Goal: Task Accomplishment & Management: Use online tool/utility

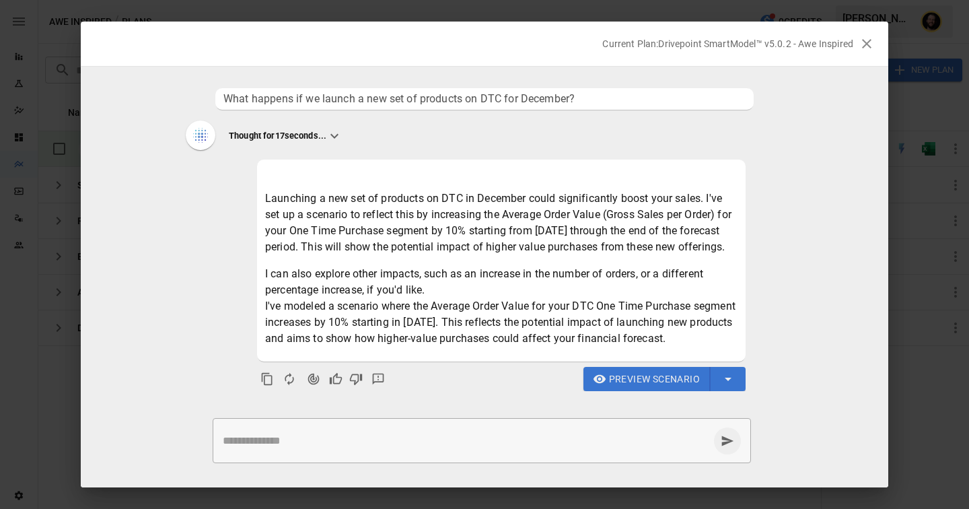
scroll to position [32, 0]
click at [611, 378] on span "Preview Scenario" at bounding box center [654, 379] width 91 height 17
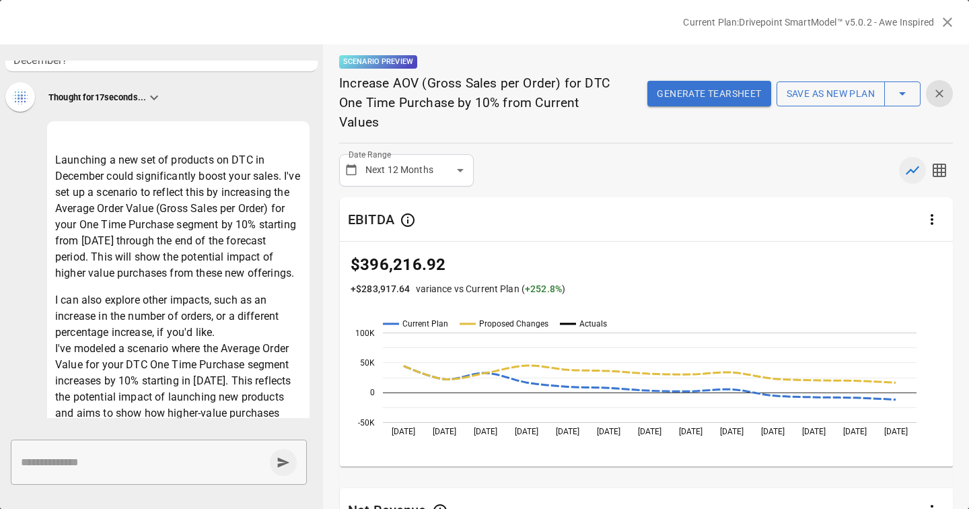
click at [810, 96] on button "Save as new plan" at bounding box center [831, 94] width 108 height 26
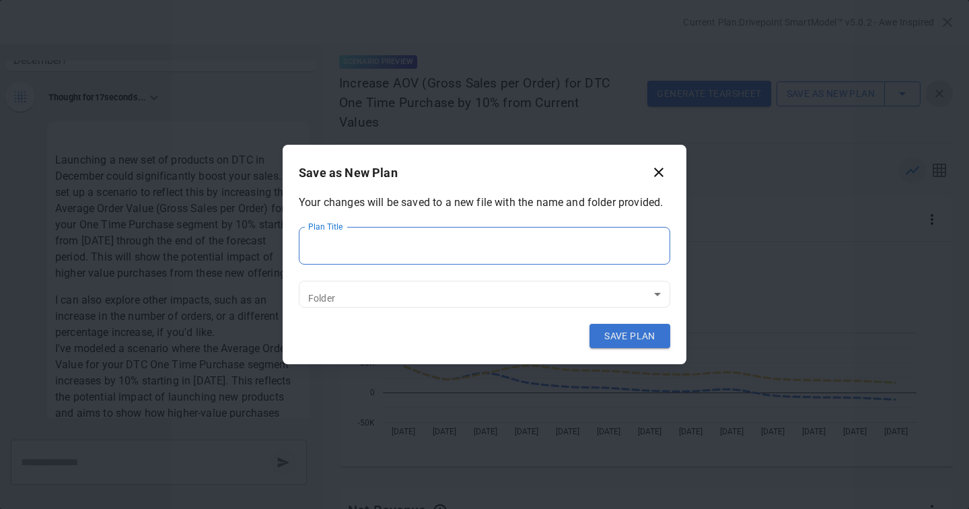
click at [369, 239] on input "Plan Title" at bounding box center [485, 246] width 372 height 38
type input "**********"
click at [349, 0] on body "Reports Experiments Dazzler Studio Dashboards Plans SmartModel ™ Data Sources T…" at bounding box center [484, 0] width 969 height 0
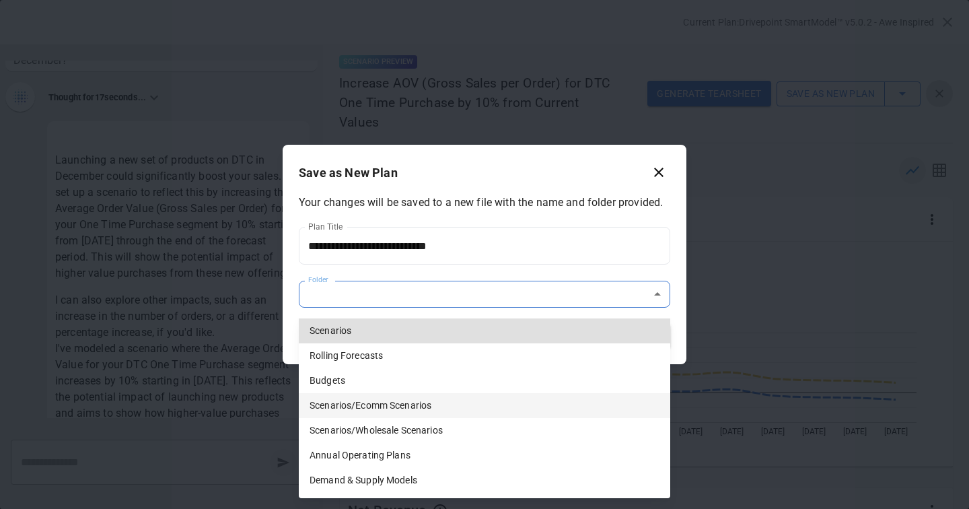
click at [364, 405] on li "Scenarios/Ecomm Scenarios" at bounding box center [485, 405] width 372 height 25
type input "**********"
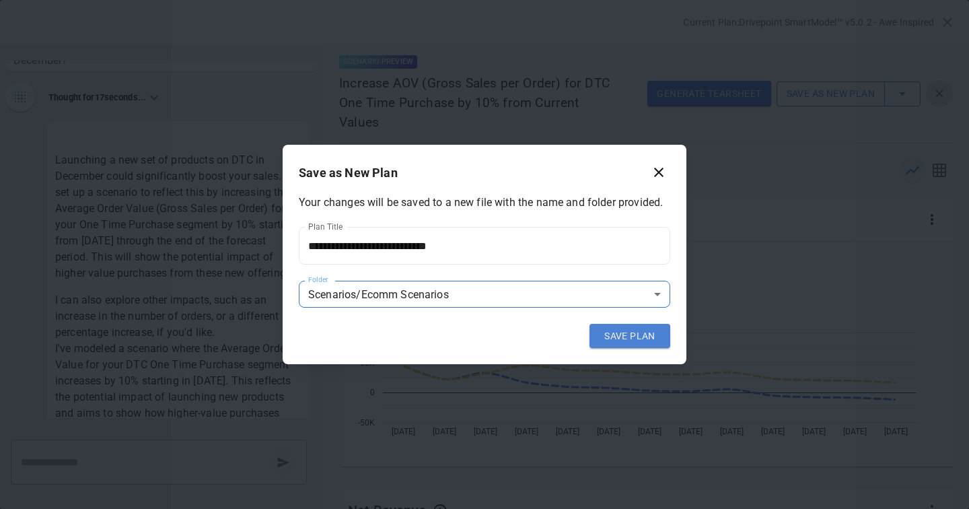
click at [626, 336] on button "SAVE PLAN" at bounding box center [630, 336] width 81 height 24
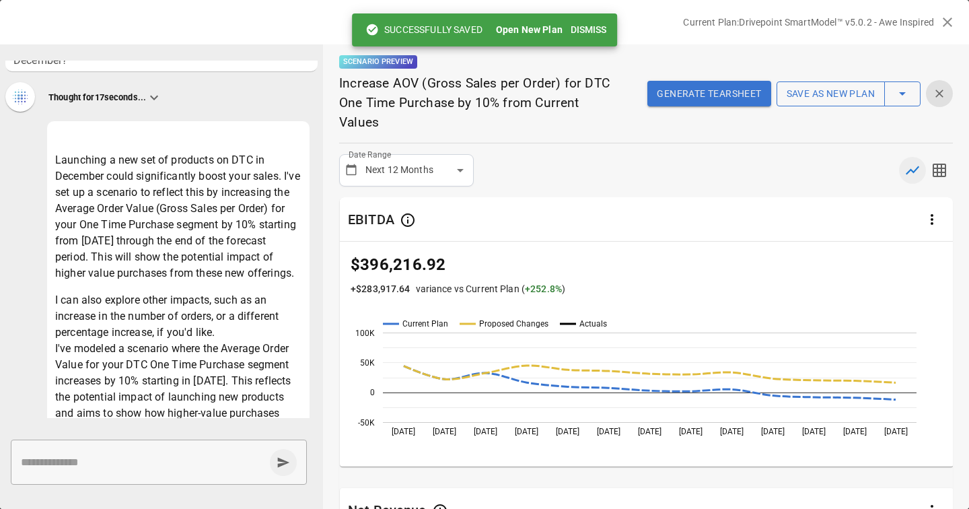
scroll to position [0, 0]
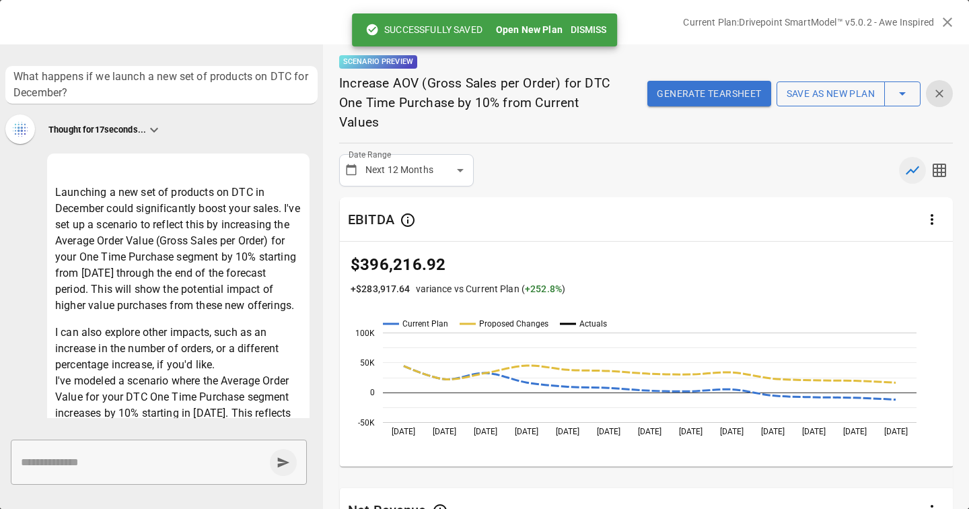
click at [950, 26] on icon "button" at bounding box center [948, 22] width 16 height 16
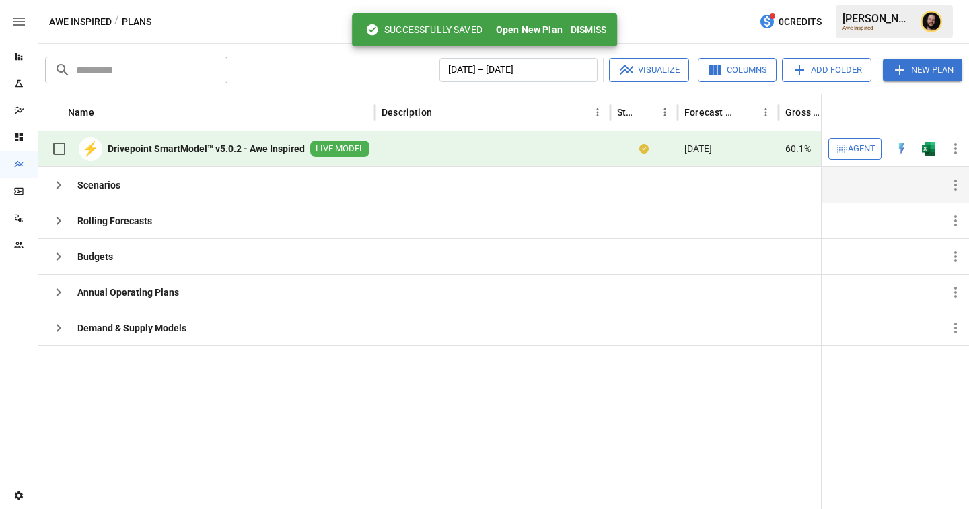
click at [50, 187] on icon "button" at bounding box center [58, 185] width 16 height 16
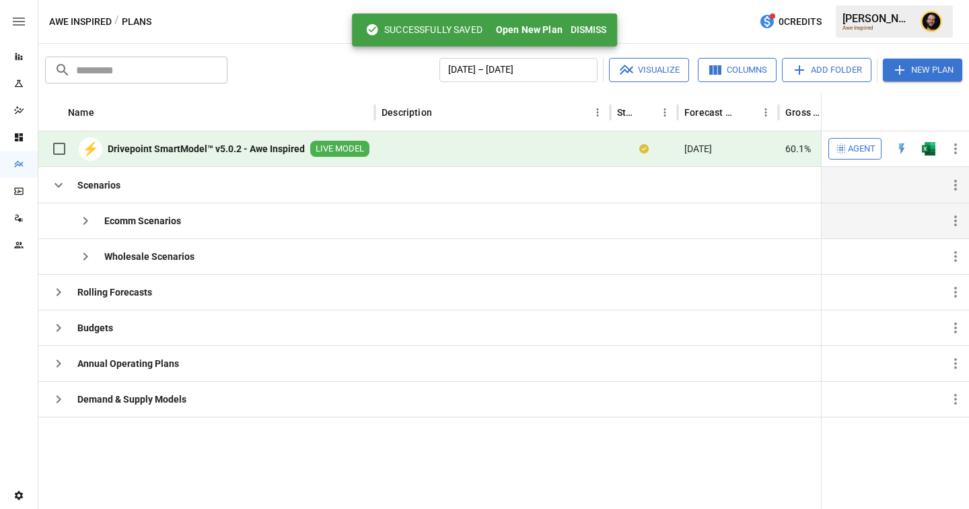
click at [83, 219] on icon "button" at bounding box center [85, 221] width 16 height 16
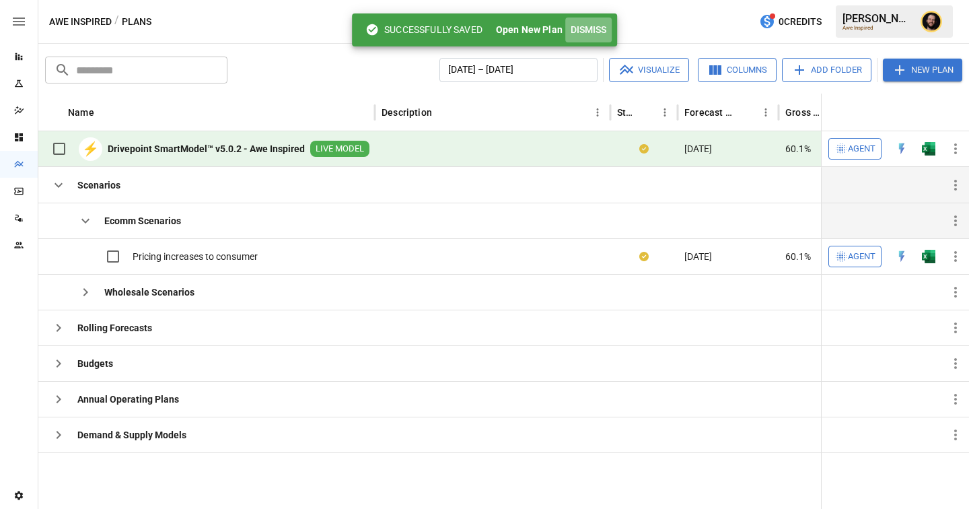
click at [586, 23] on button "Dismiss" at bounding box center [588, 30] width 46 height 25
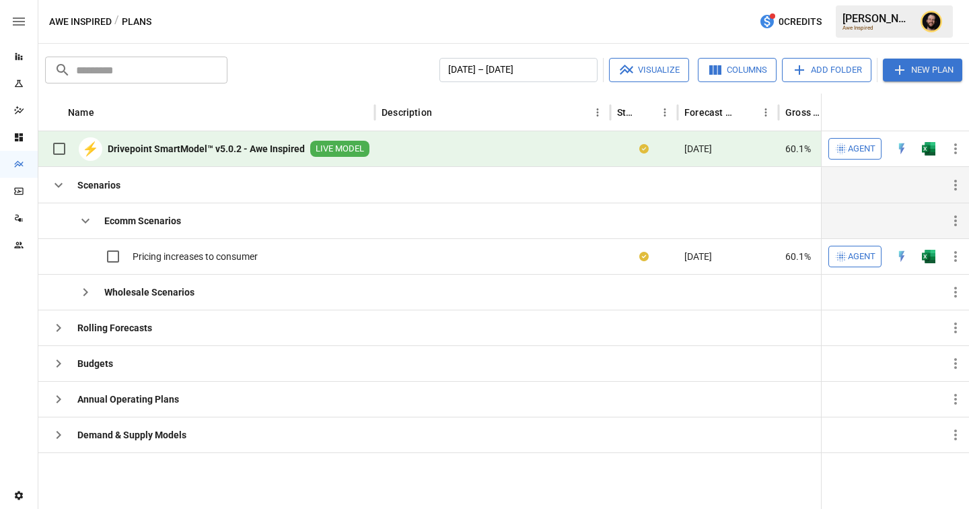
click at [854, 152] on span "Agent" at bounding box center [862, 148] width 28 height 15
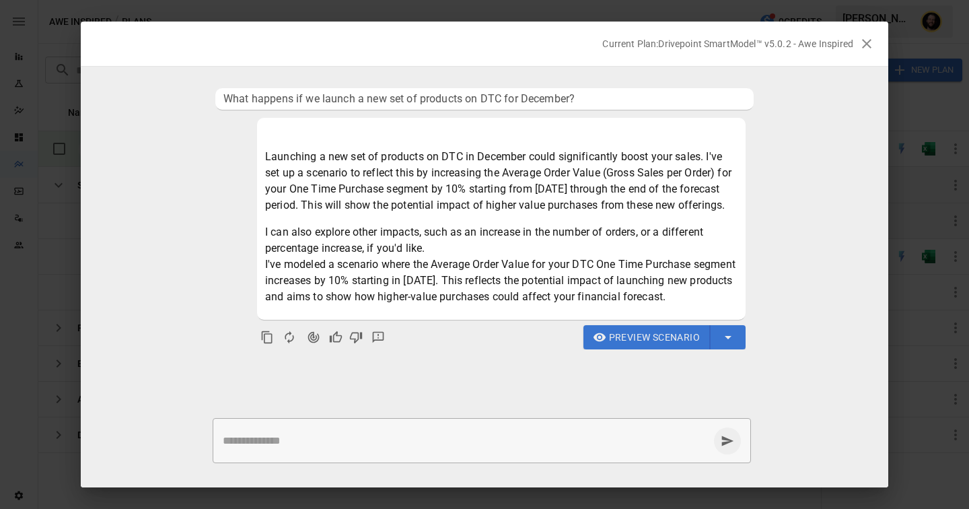
click at [300, 438] on textarea at bounding box center [466, 440] width 486 height 15
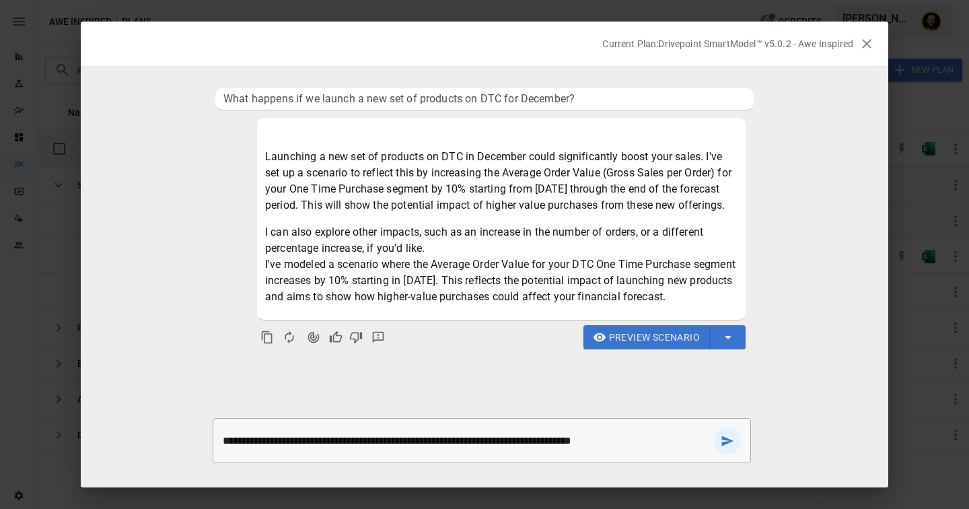
type textarea "**********"
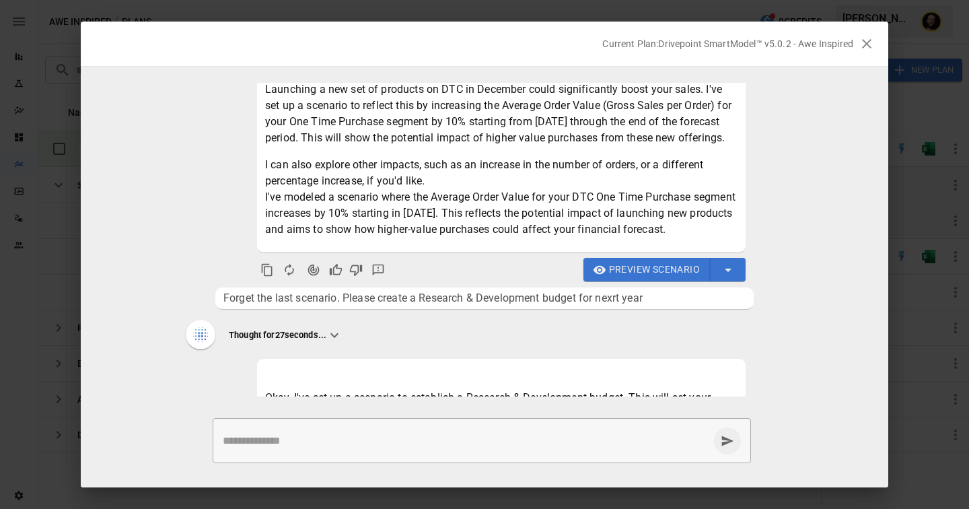
scroll to position [207, 0]
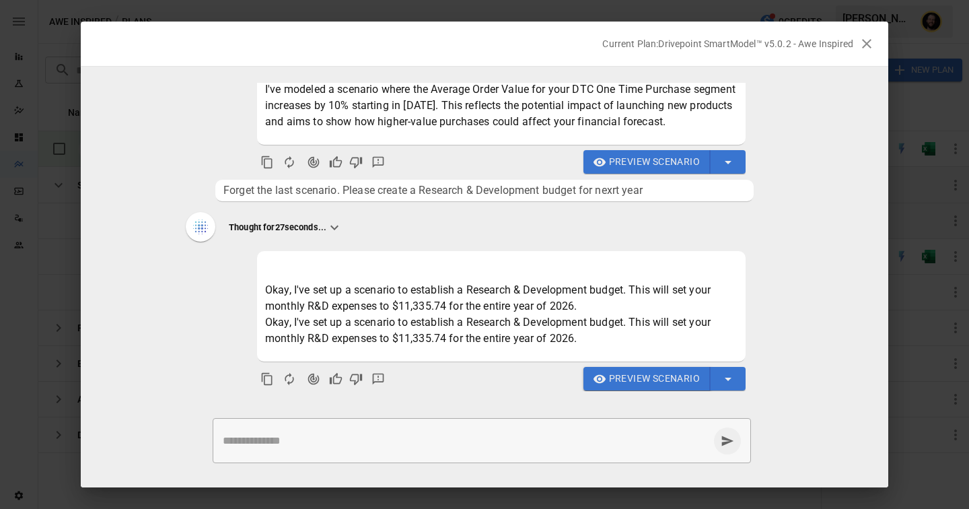
click at [631, 376] on span "Preview Scenario" at bounding box center [654, 378] width 91 height 17
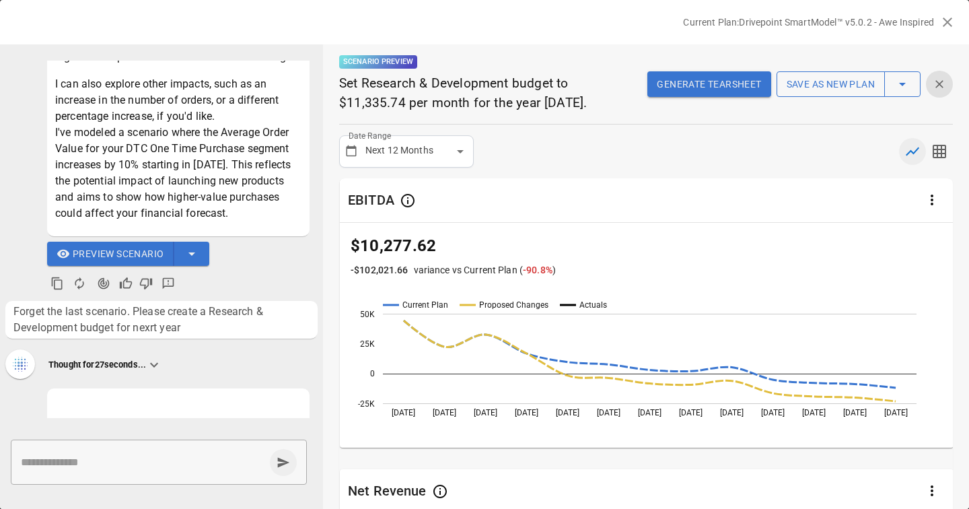
click at [841, 71] on div "Generate Tearsheet Save as new plan" at bounding box center [785, 84] width 337 height 27
click at [831, 83] on button "Save as new plan" at bounding box center [831, 84] width 108 height 26
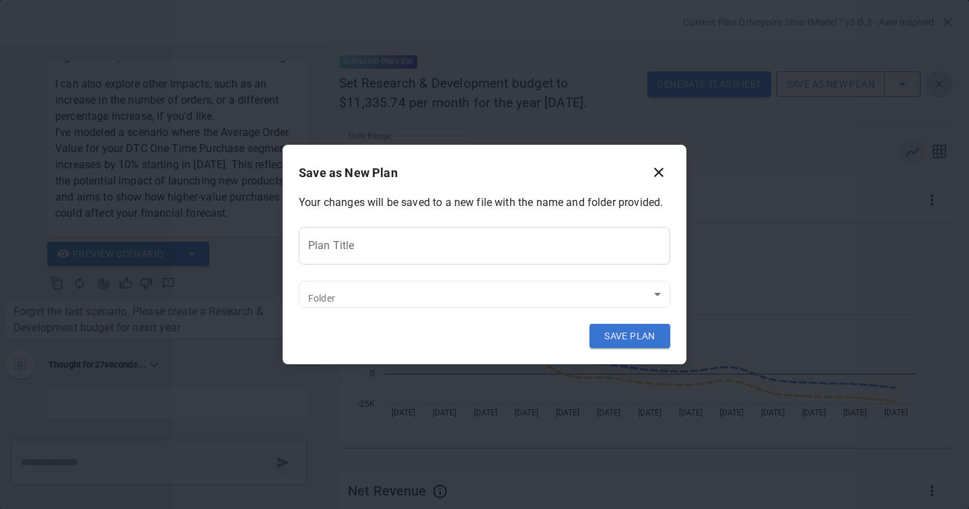
click at [418, 238] on input "Plan Title" at bounding box center [485, 246] width 372 height 38
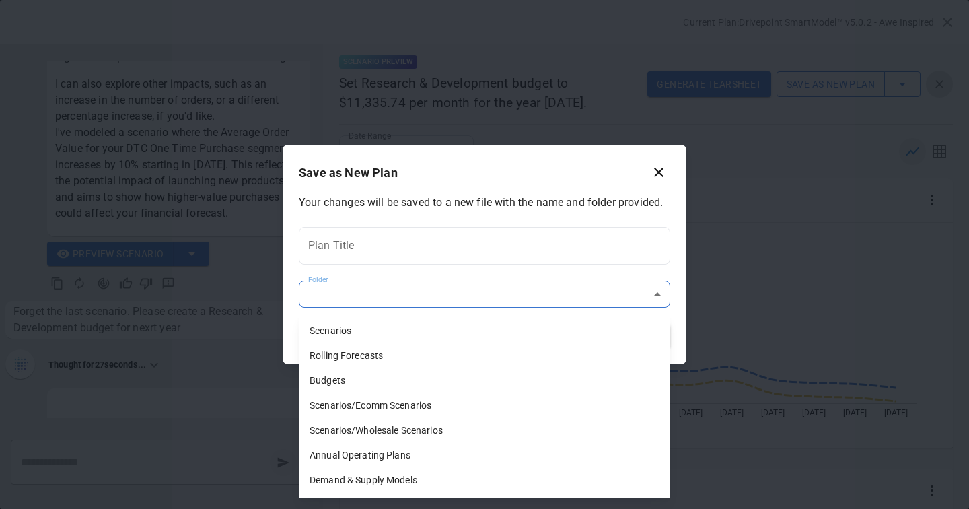
click at [312, 0] on body "Reports Experiments Dazzler Studio Dashboards Plans SmartModel ™ Data Sources T…" at bounding box center [484, 0] width 969 height 0
click at [351, 386] on li "Budgets" at bounding box center [485, 380] width 372 height 25
type input "**********"
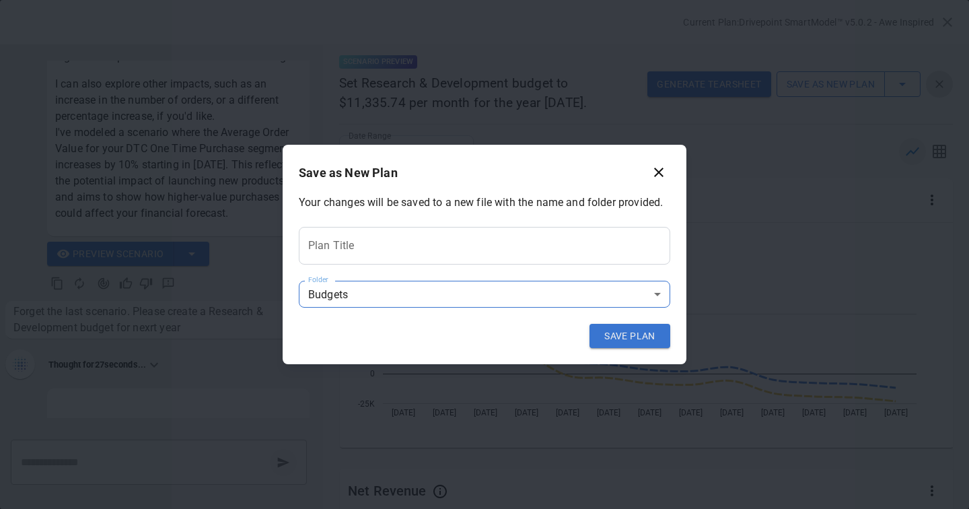
click at [323, 245] on input "Plan Title" at bounding box center [485, 246] width 372 height 38
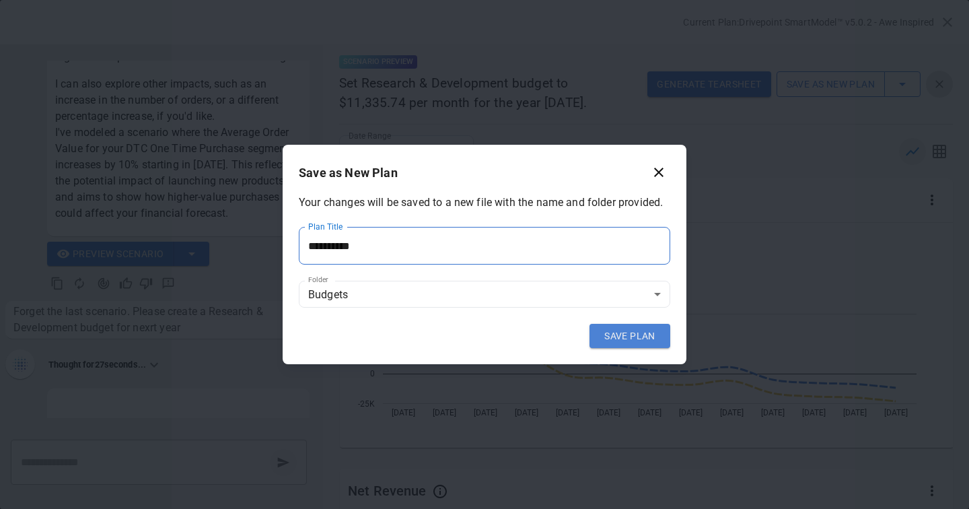
type input "**********"
click at [625, 337] on button "SAVE PLAN" at bounding box center [630, 336] width 81 height 24
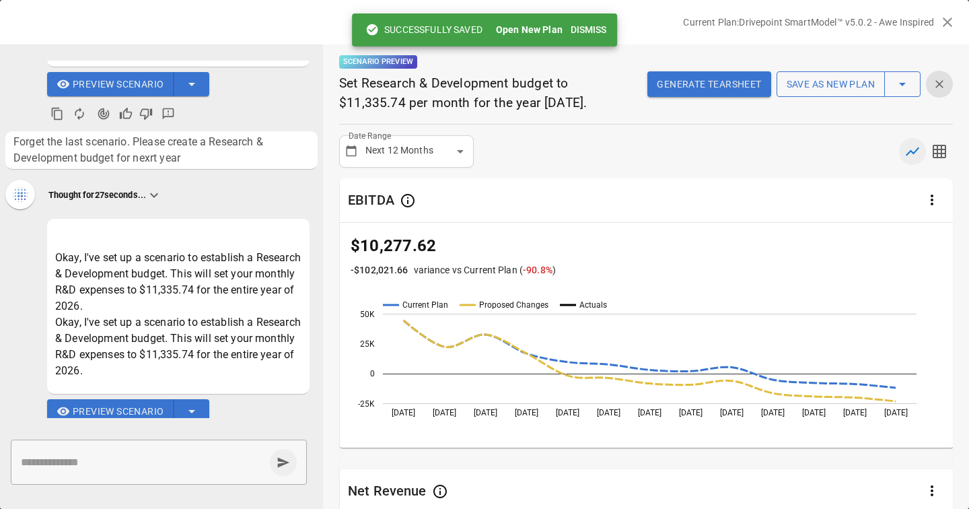
scroll to position [432, 0]
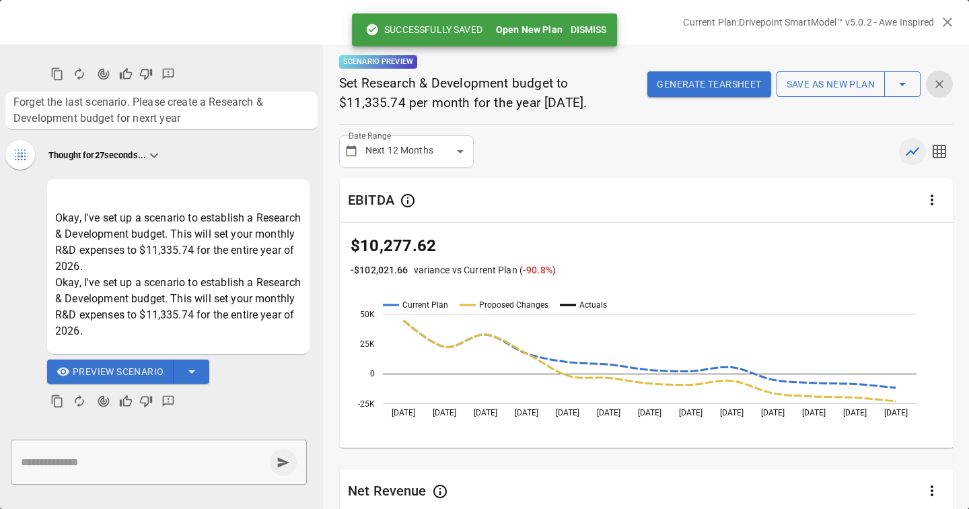
click at [599, 30] on button "Dismiss" at bounding box center [588, 30] width 46 height 25
